Goal: Task Accomplishment & Management: Use online tool/utility

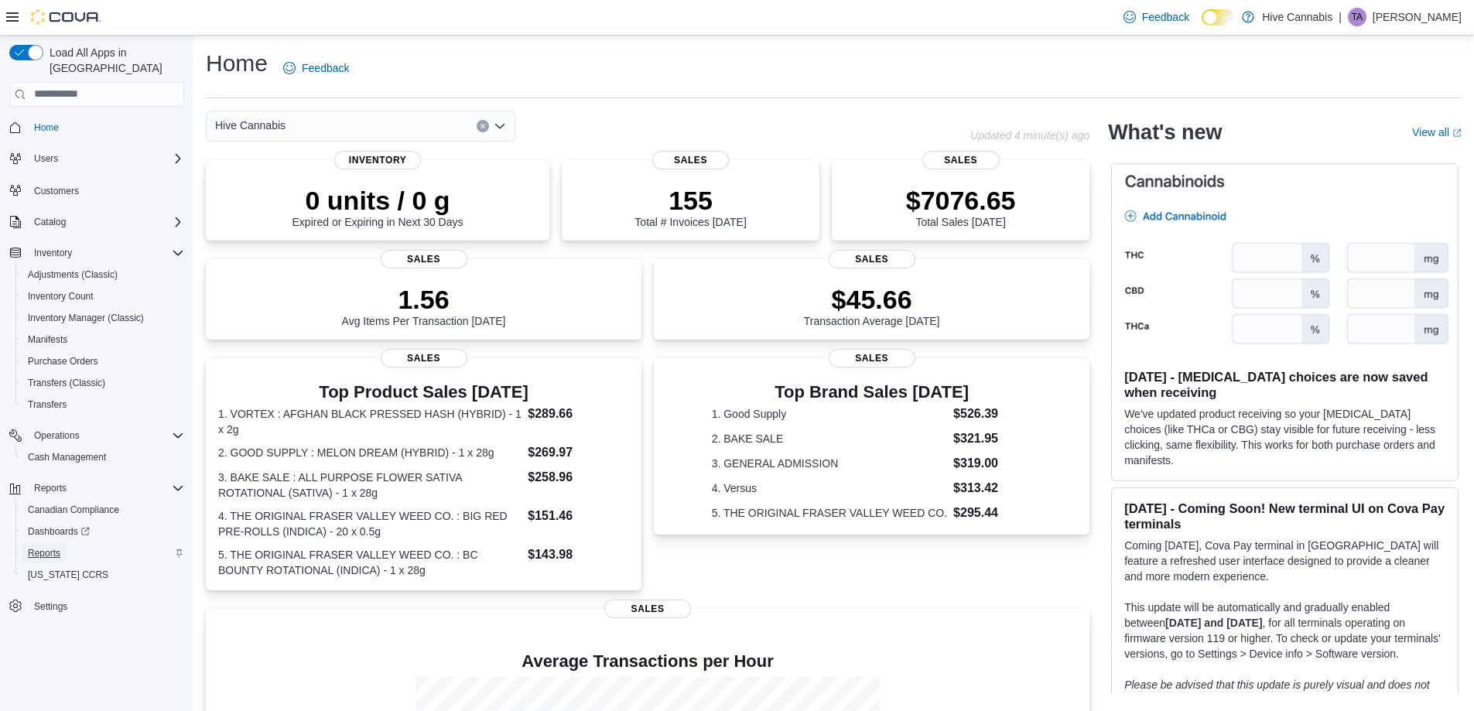
click at [38, 547] on span "Reports" at bounding box center [44, 553] width 32 height 12
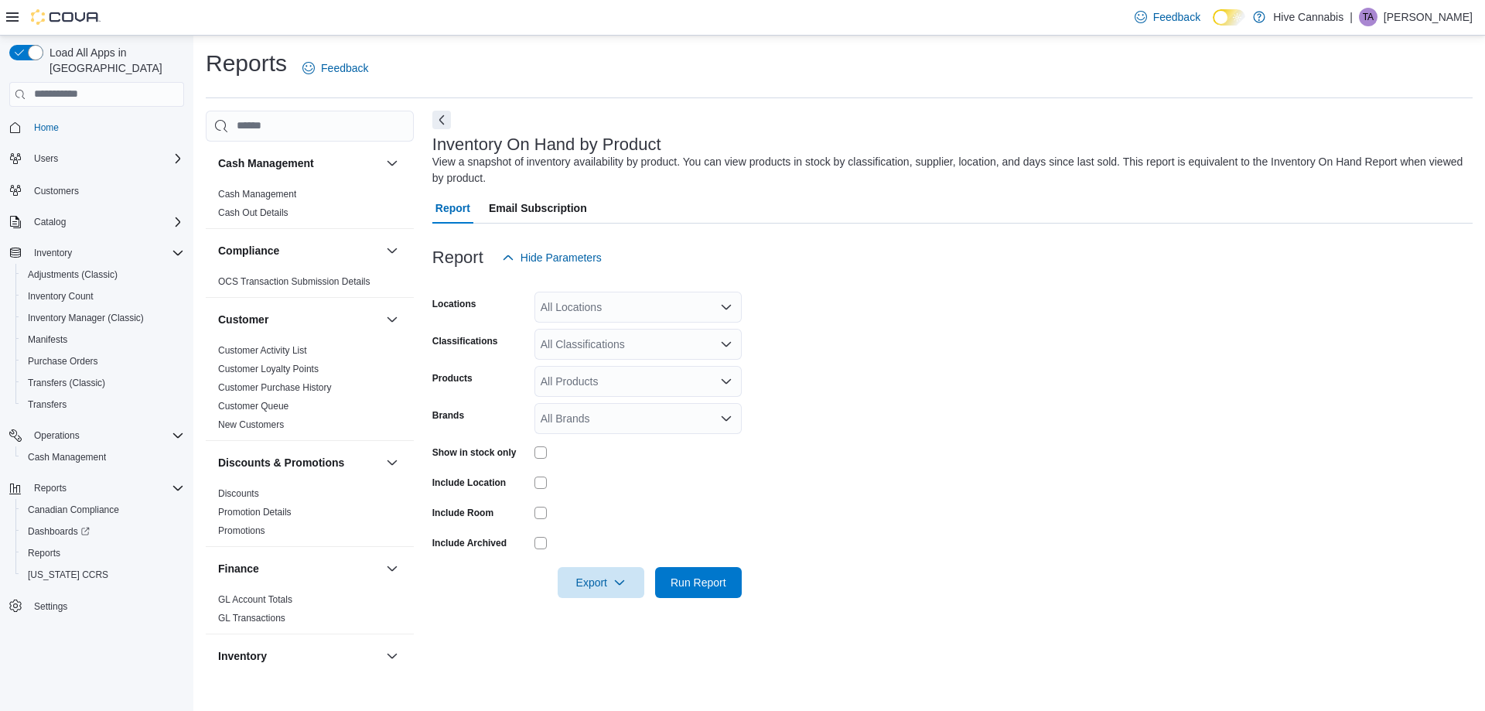
click at [582, 306] on div "All Locations" at bounding box center [638, 307] width 207 height 31
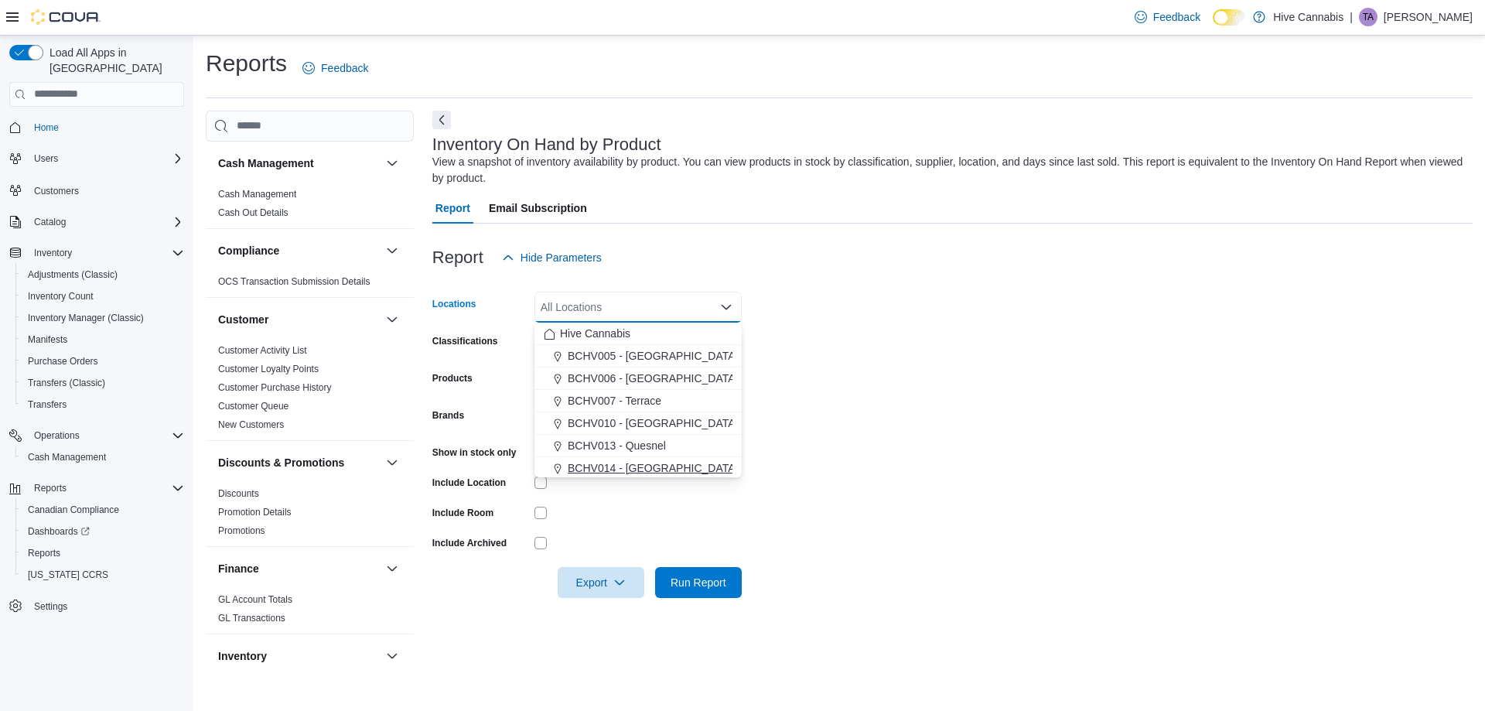
drag, startPoint x: 648, startPoint y: 464, endPoint x: 855, endPoint y: 461, distance: 206.6
click at [649, 464] on span "BCHV014 - [GEOGRAPHIC_DATA]" at bounding box center [653, 467] width 170 height 15
click at [945, 456] on form "Locations BCHV014 - [GEOGRAPHIC_DATA] Combo box. Selected. BCHV014 - [GEOGRAPHI…" at bounding box center [952, 435] width 1040 height 325
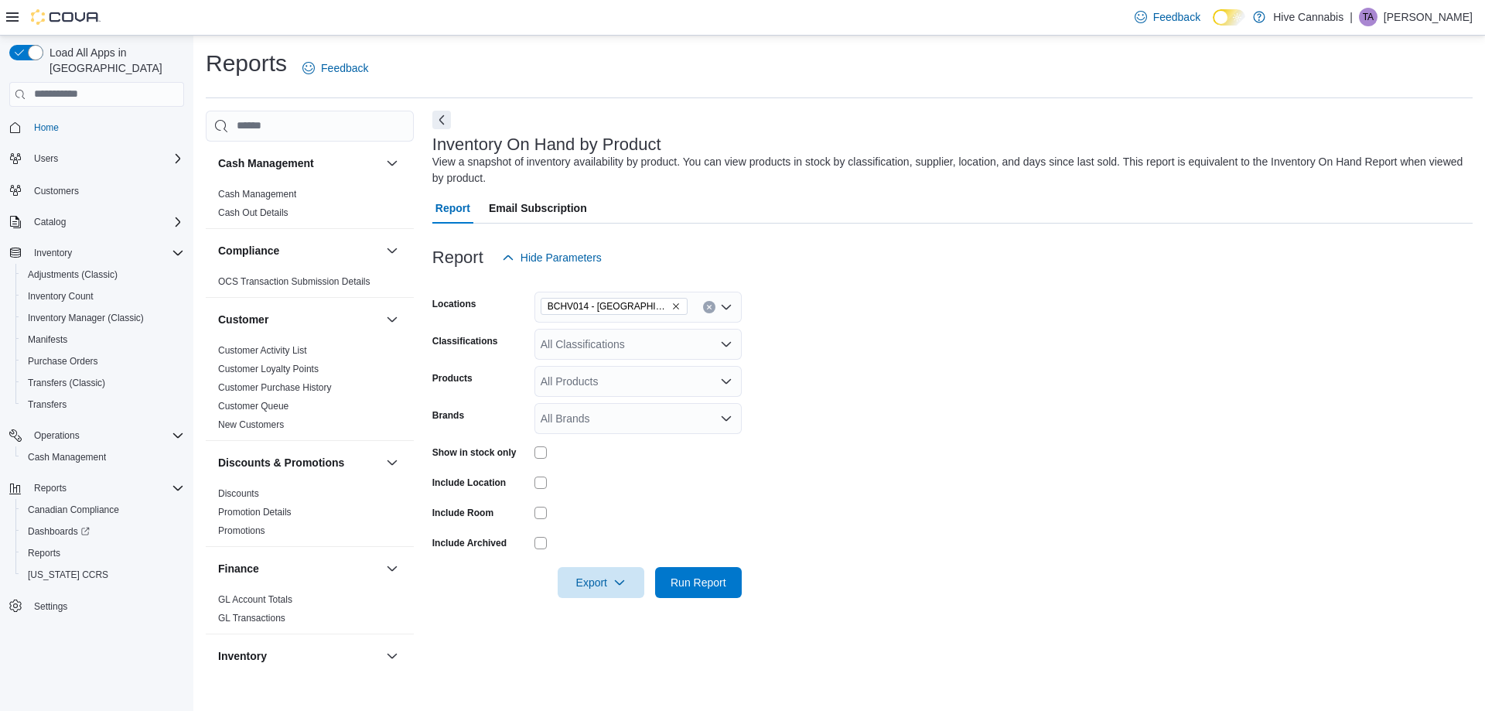
click at [565, 341] on div "All Classifications" at bounding box center [638, 344] width 207 height 31
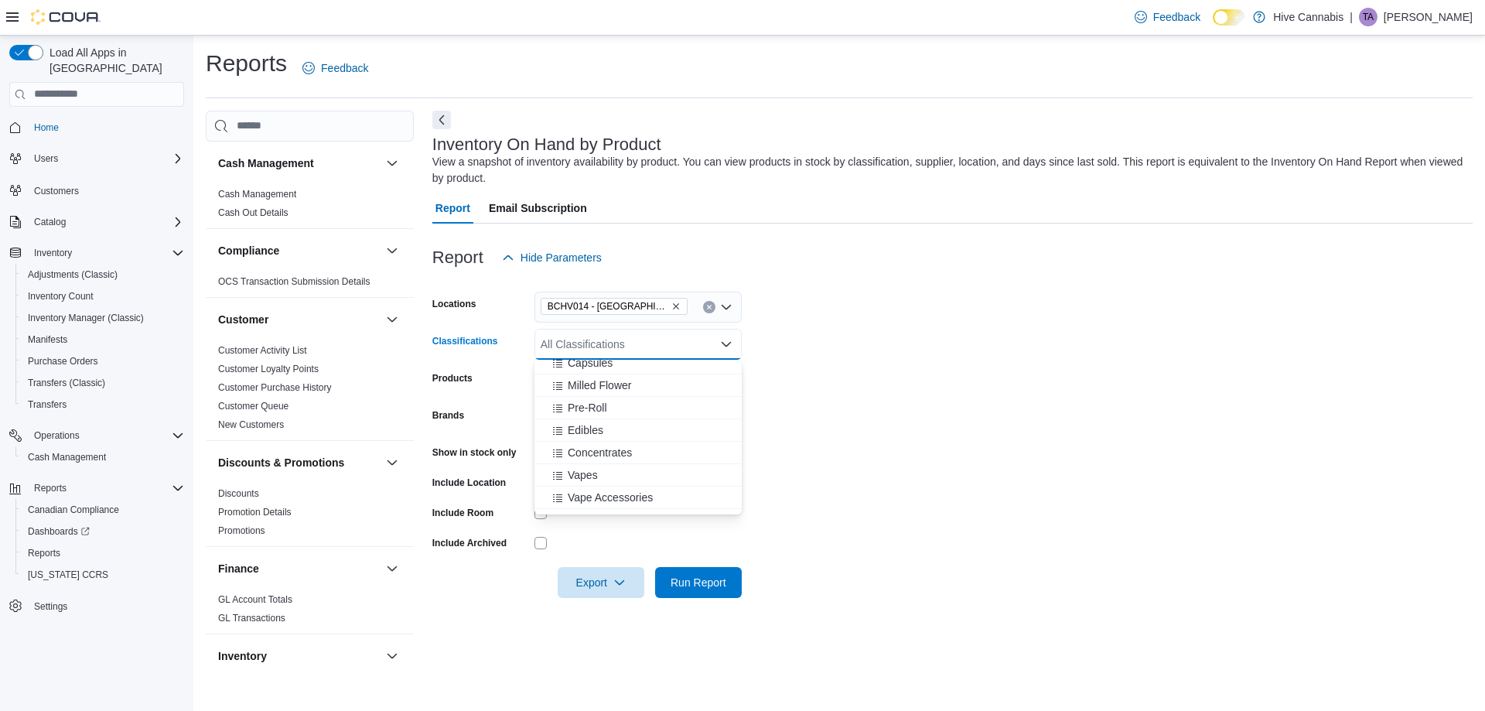
drag, startPoint x: 597, startPoint y: 452, endPoint x: 992, endPoint y: 447, distance: 394.5
click at [598, 452] on span "Concentrates" at bounding box center [600, 452] width 64 height 15
click at [1008, 447] on form "Locations BCHV014 - [GEOGRAPHIC_DATA] Classifications Concentrates Combo box. S…" at bounding box center [952, 435] width 1040 height 325
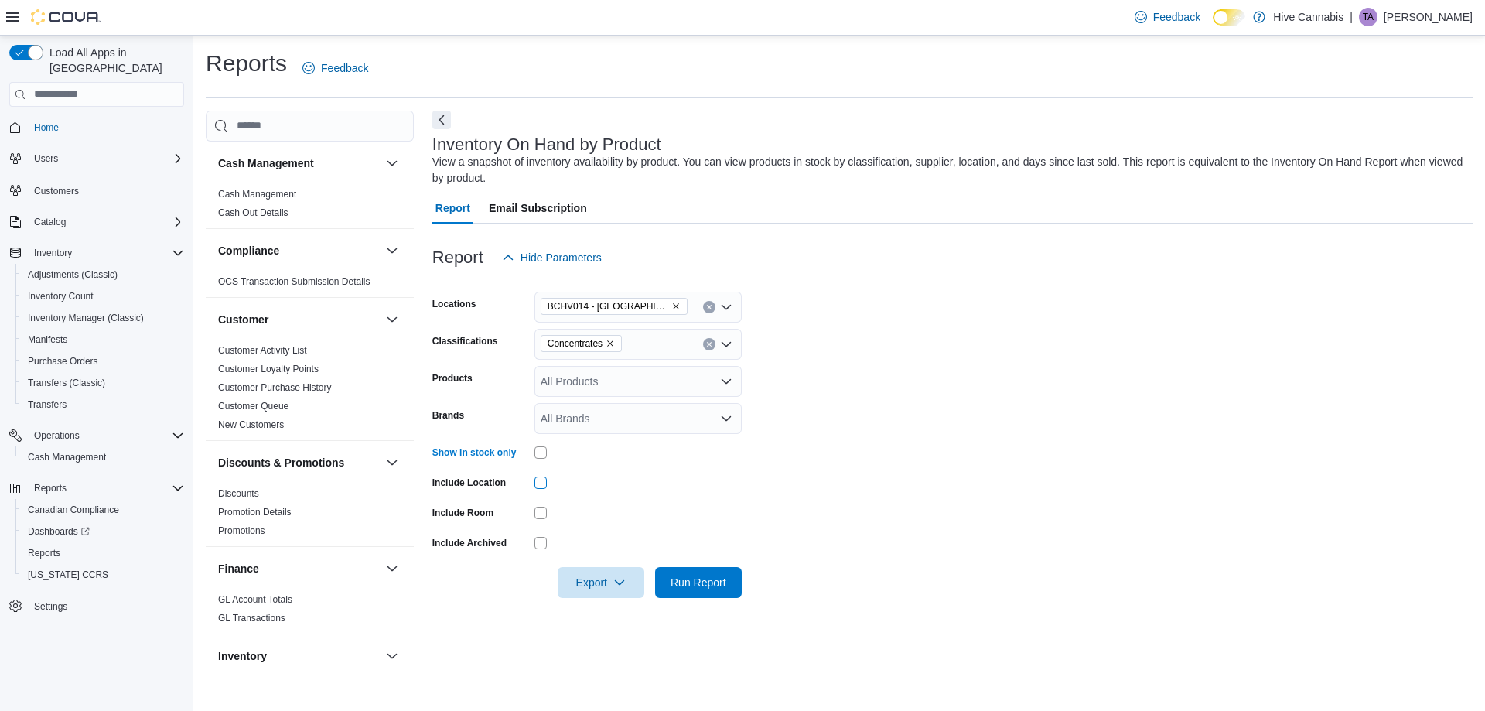
click at [549, 482] on div at bounding box center [638, 483] width 207 height 12
click at [596, 581] on span "Export" at bounding box center [601, 581] width 68 height 31
click at [627, 616] on span "Export to Excel" at bounding box center [604, 613] width 70 height 12
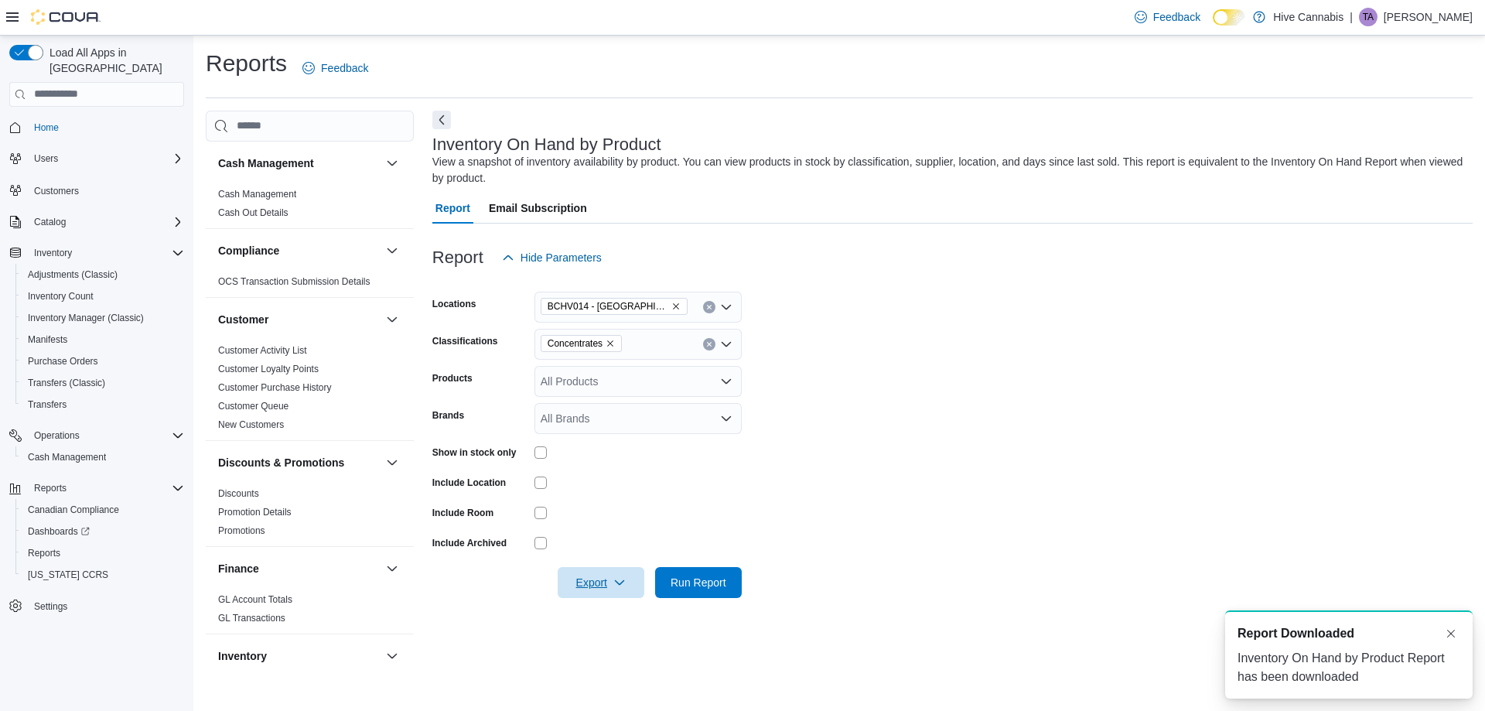
scroll to position [0, 0]
